Goal: Task Accomplishment & Management: Use online tool/utility

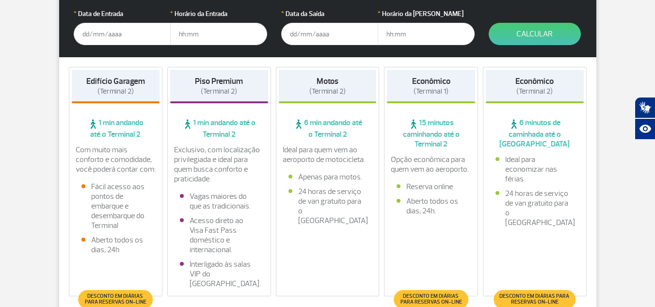
scroll to position [194, 0]
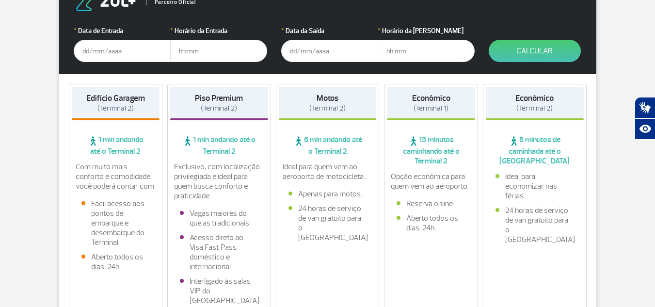
drag, startPoint x: 95, startPoint y: 141, endPoint x: 169, endPoint y: 154, distance: 75.2
click at [169, 154] on div "Edifício Garagem (Terminal 2) 1 min andando até o Terminal 2 Com muito mais con…" at bounding box center [327, 200] width 537 height 253
drag, startPoint x: 245, startPoint y: 140, endPoint x: 269, endPoint y: 148, distance: 25.9
click at [268, 148] on span "1 min andando até o Terminal 2" at bounding box center [219, 145] width 98 height 21
drag, startPoint x: 305, startPoint y: 134, endPoint x: 364, endPoint y: 157, distance: 63.2
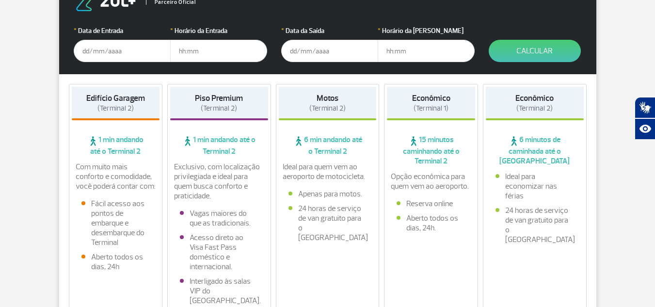
click at [364, 157] on div "Motos (Terminal 2) 6 min andando até o Terminal 2 Ideal para quem vem ao aeropo…" at bounding box center [328, 198] width 104 height 229
drag, startPoint x: 421, startPoint y: 139, endPoint x: 452, endPoint y: 167, distance: 41.9
click at [452, 167] on div "Econômico (Terminal 1) 15 minutos caminhando até o Terminal 2 Opção econômica p…" at bounding box center [431, 198] width 94 height 229
drag, startPoint x: 518, startPoint y: 141, endPoint x: 551, endPoint y: 163, distance: 40.1
click at [551, 163] on span "6 minutos de caminhada até o [GEOGRAPHIC_DATA]" at bounding box center [535, 150] width 98 height 31
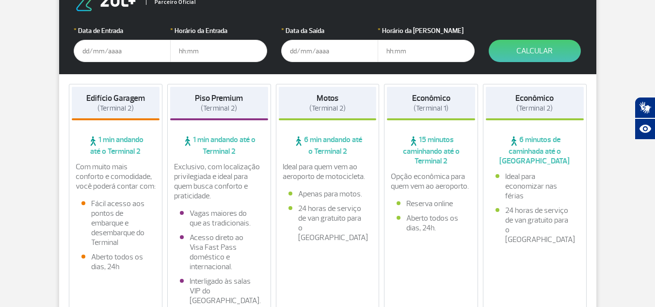
click at [533, 121] on div "Econômico (Terminal 2) 6 minutos de caminhada até o Terminal 2 Ideal para econo…" at bounding box center [535, 198] width 104 height 229
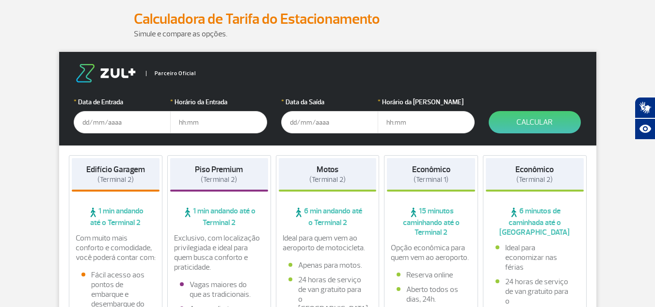
scroll to position [145, 0]
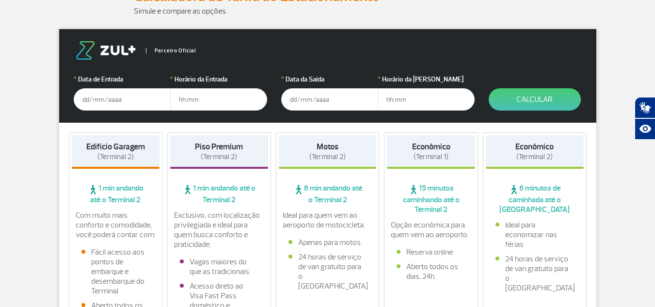
click at [145, 94] on input "text" at bounding box center [122, 99] width 97 height 22
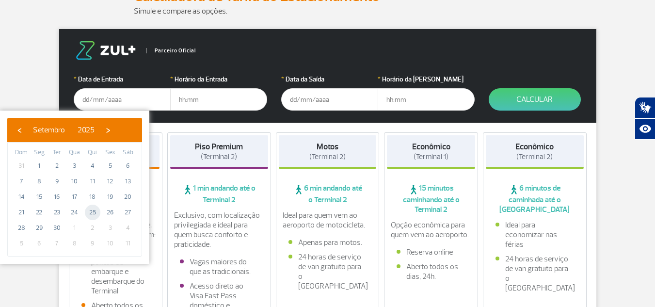
click at [91, 214] on span "25" at bounding box center [93, 212] width 16 height 16
type input "[DATE]"
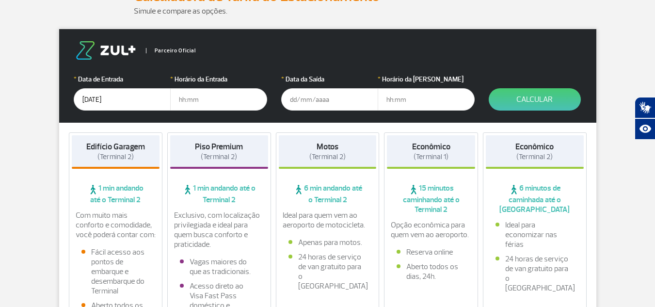
click at [220, 95] on input "text" at bounding box center [218, 99] width 97 height 22
click at [190, 105] on input "text" at bounding box center [218, 99] width 97 height 22
type input "17:30"
click at [310, 104] on input "text" at bounding box center [329, 99] width 97 height 22
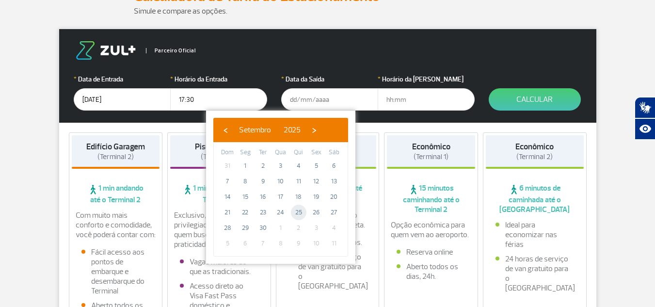
click at [294, 213] on span "25" at bounding box center [299, 212] width 16 height 16
type input "[DATE]"
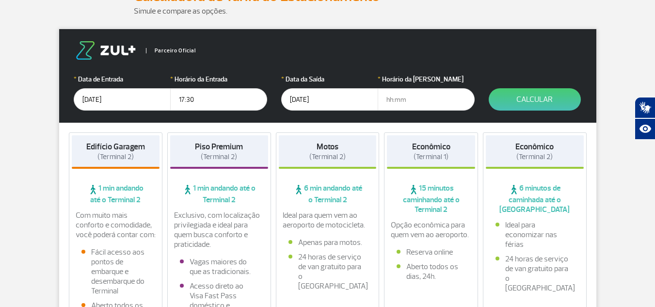
click at [399, 104] on input "text" at bounding box center [425, 99] width 97 height 22
type input "18:30"
click at [478, 111] on form "Parceiro Oficial * Data de Entrada [DATE] * Horário da Entrada 17:30 * Data da …" at bounding box center [327, 76] width 537 height 94
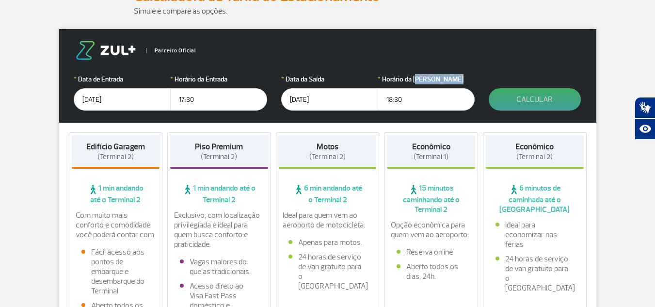
drag, startPoint x: 478, startPoint y: 111, endPoint x: 497, endPoint y: 106, distance: 19.5
click at [492, 108] on form "Parceiro Oficial * Data de Entrada [DATE] * Horário da Entrada 17:30 * Data da …" at bounding box center [327, 76] width 537 height 94
click at [506, 105] on button "Calcular" at bounding box center [534, 99] width 92 height 22
